Goal: Information Seeking & Learning: Learn about a topic

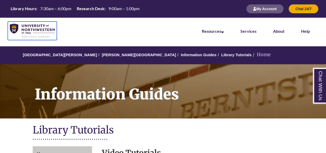
click at [33, 30] on img at bounding box center [32, 31] width 45 height 14
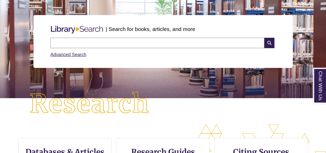
scroll to position [32, 0]
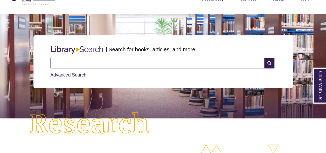
click at [112, 64] on input "text" at bounding box center [157, 63] width 214 height 10
type input "**********"
